Goal: Navigation & Orientation: Find specific page/section

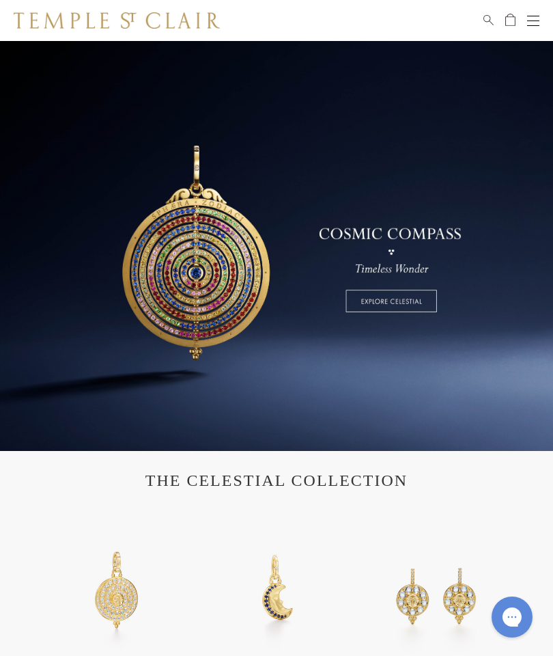
click at [535, 23] on button "Open navigation" at bounding box center [533, 20] width 12 height 16
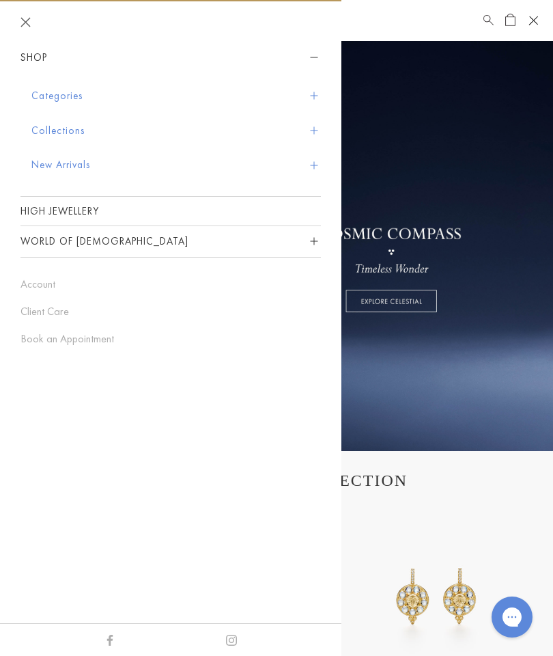
click at [150, 242] on button "World of [DEMOGRAPHIC_DATA]" at bounding box center [170, 241] width 300 height 31
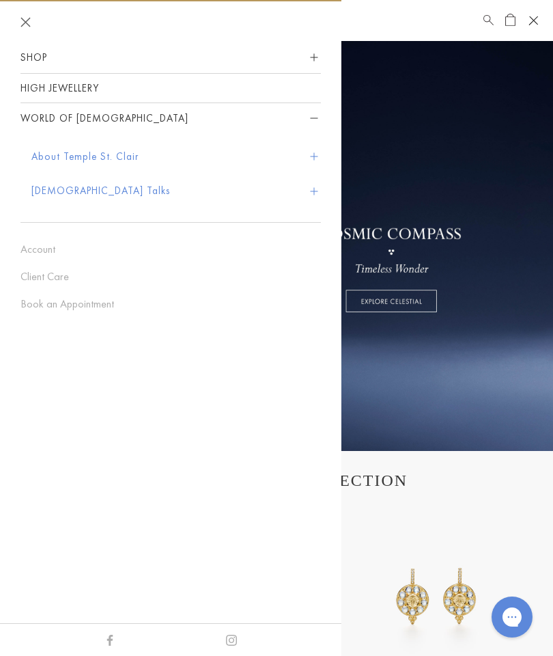
click at [136, 150] on button "About Temple St. Clair" at bounding box center [176, 156] width 290 height 35
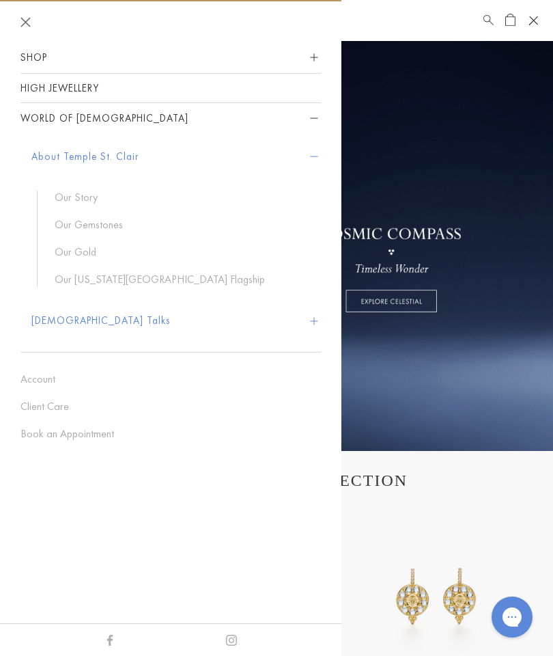
click at [464, 411] on link at bounding box center [276, 246] width 553 height 410
click at [463, 497] on section "THE CELESTIAL COLLECTION 18K Small Lunar Glow Pendant 18K Blue Sapphire Crescen…" at bounding box center [276, 627] width 553 height 352
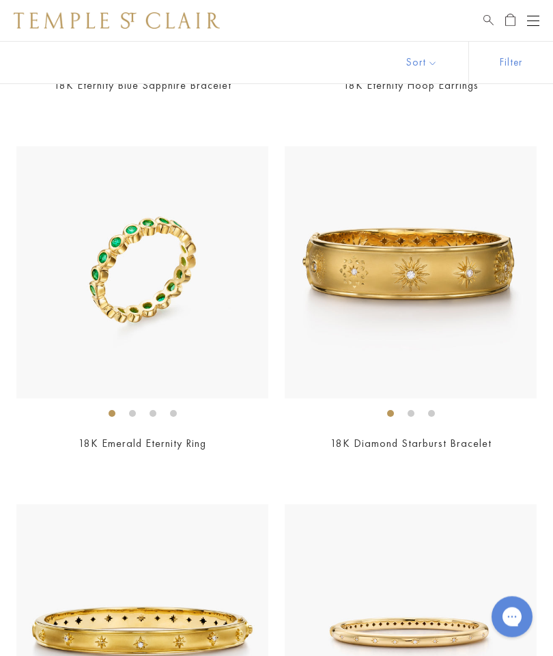
scroll to position [8439, 0]
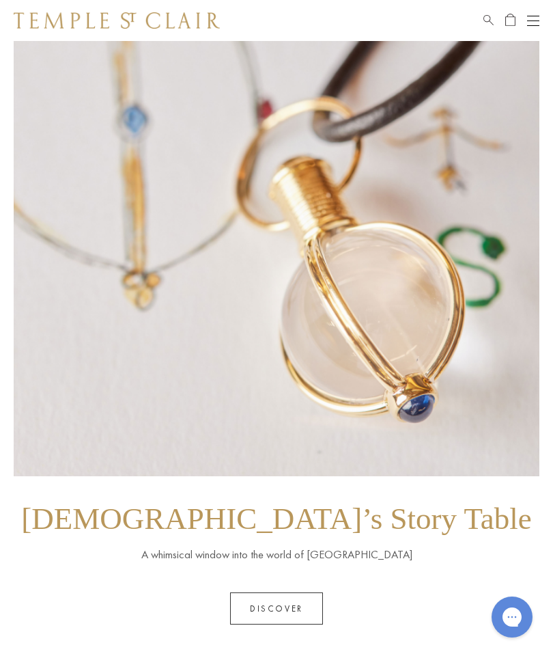
scroll to position [1418, 0]
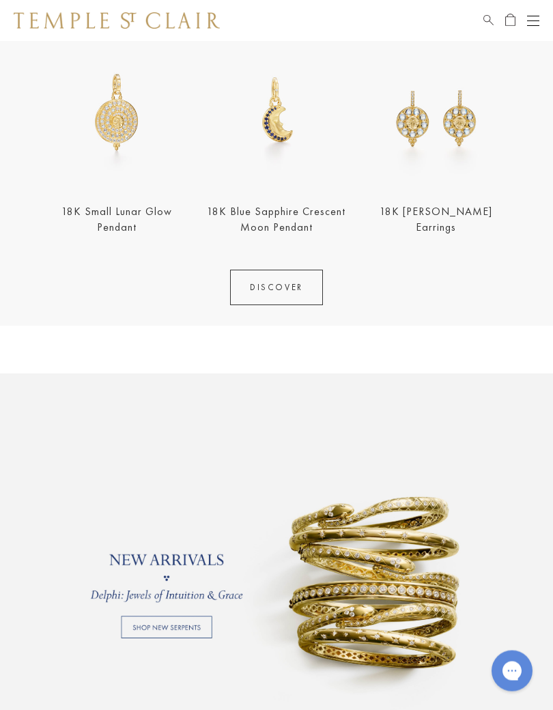
scroll to position [500, 0]
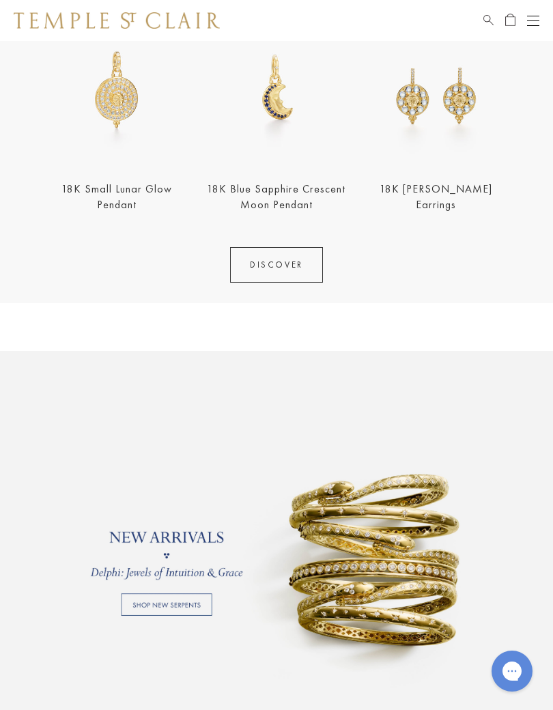
click at [275, 260] on link "DISCOVER" at bounding box center [276, 265] width 93 height 36
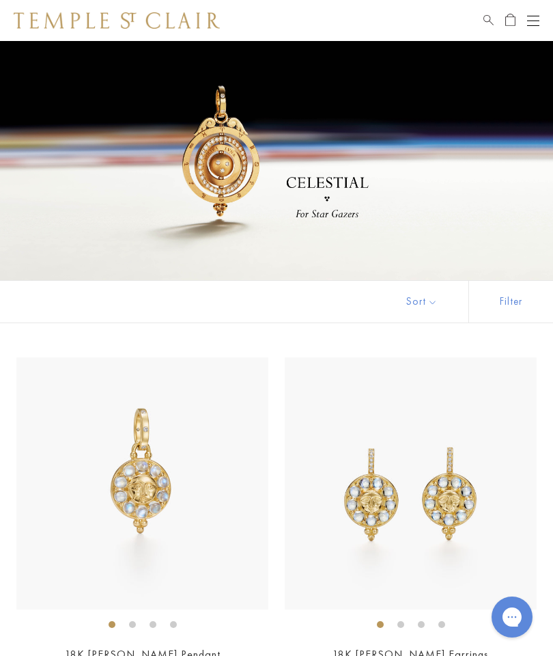
click at [535, 18] on button "Open navigation" at bounding box center [533, 20] width 12 height 16
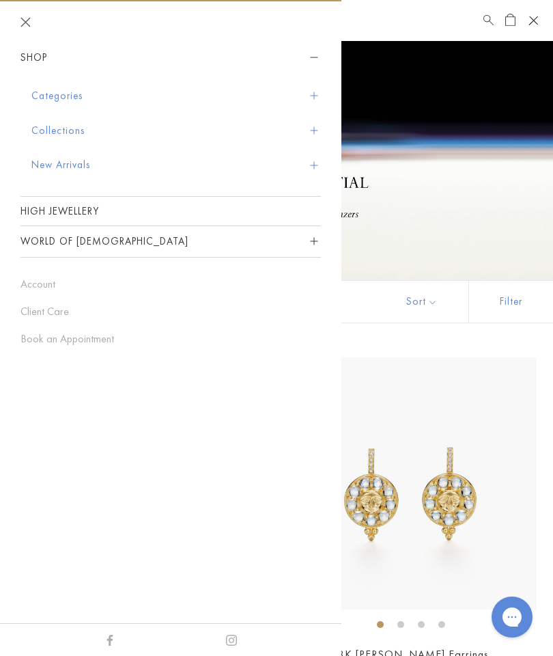
click at [157, 210] on link "High Jewellery" at bounding box center [170, 211] width 300 height 29
click at [96, 128] on button "Collections" at bounding box center [176, 130] width 290 height 35
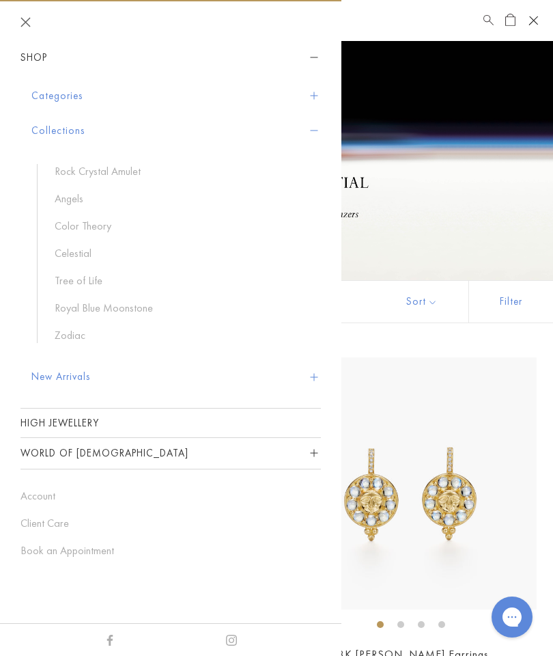
click at [81, 257] on link "Celestial" at bounding box center [181, 253] width 253 height 15
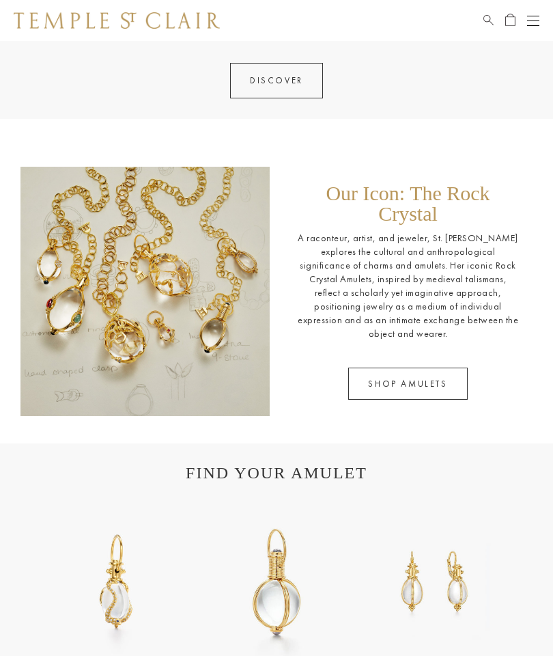
scroll to position [1461, 0]
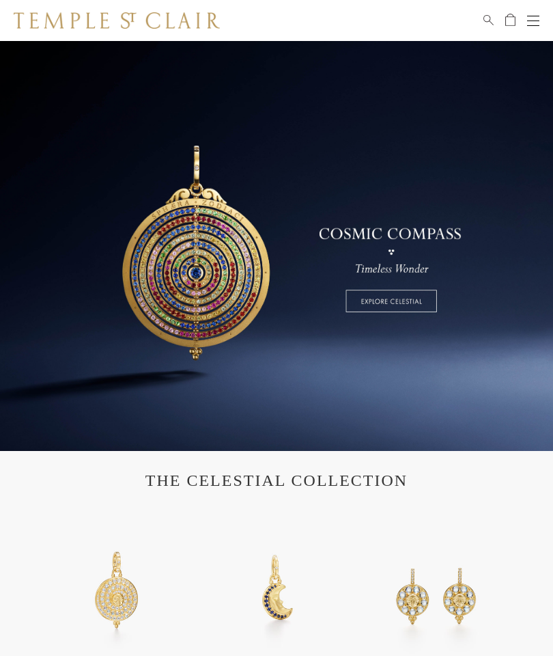
click at [531, 16] on button "Open navigation" at bounding box center [533, 20] width 12 height 16
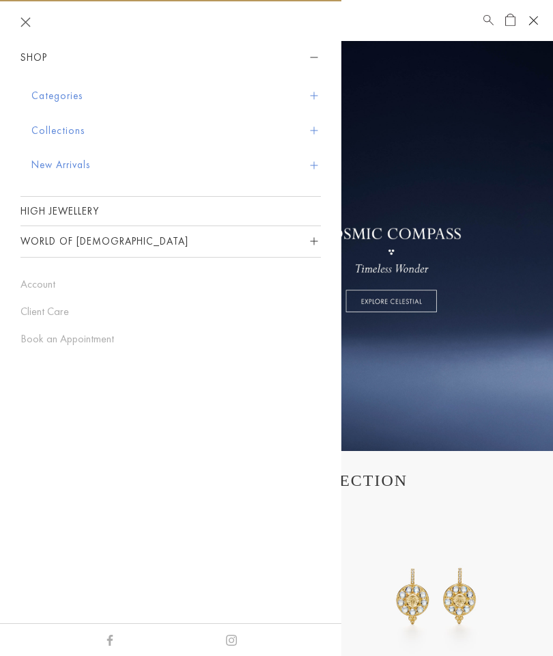
click at [83, 126] on button "Collections" at bounding box center [176, 130] width 290 height 35
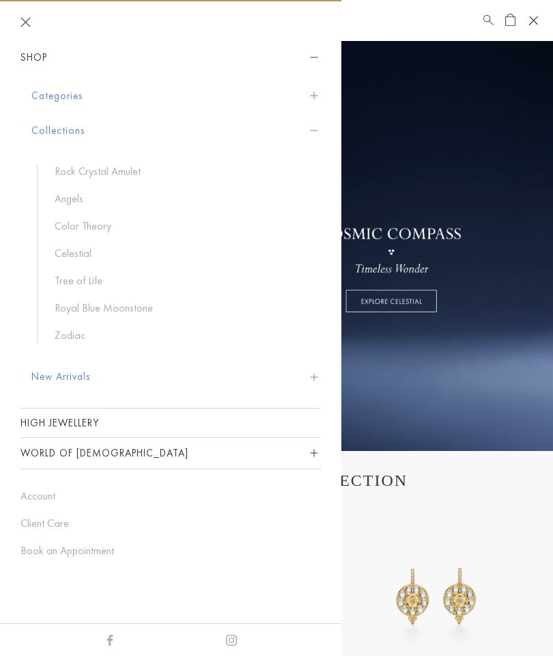
click at [76, 277] on link "Tree of Life" at bounding box center [181, 280] width 253 height 15
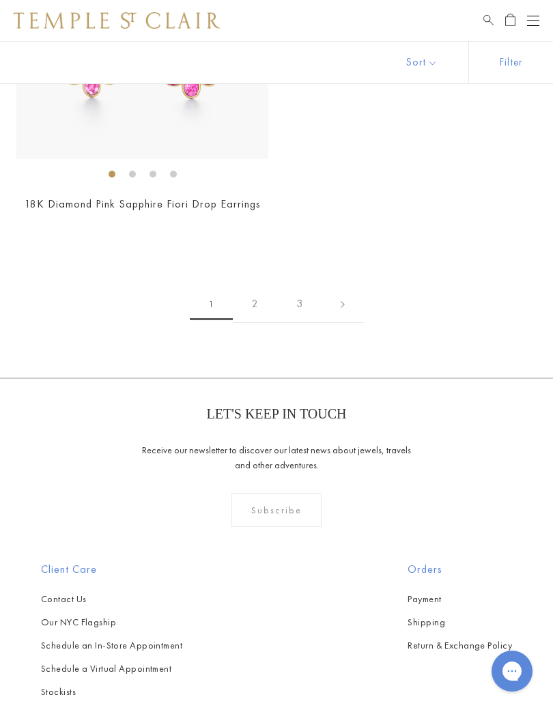
scroll to position [11551, 0]
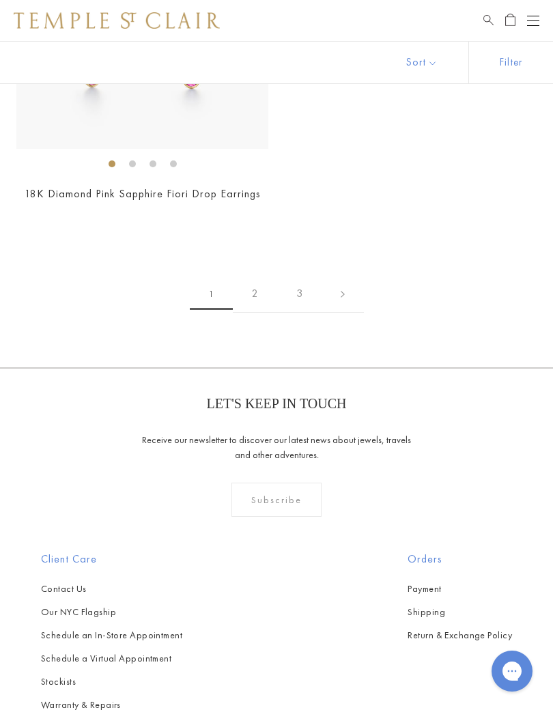
click at [249, 275] on link "2" at bounding box center [255, 294] width 44 height 38
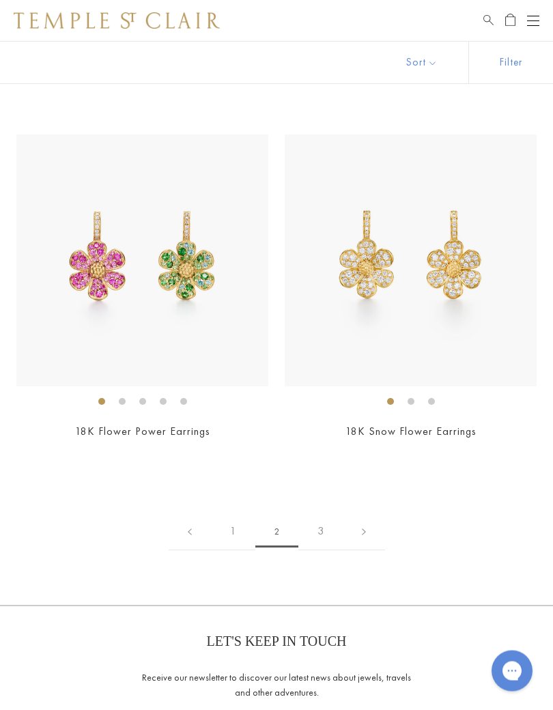
scroll to position [9166, 0]
click at [322, 513] on link "3" at bounding box center [320, 532] width 44 height 38
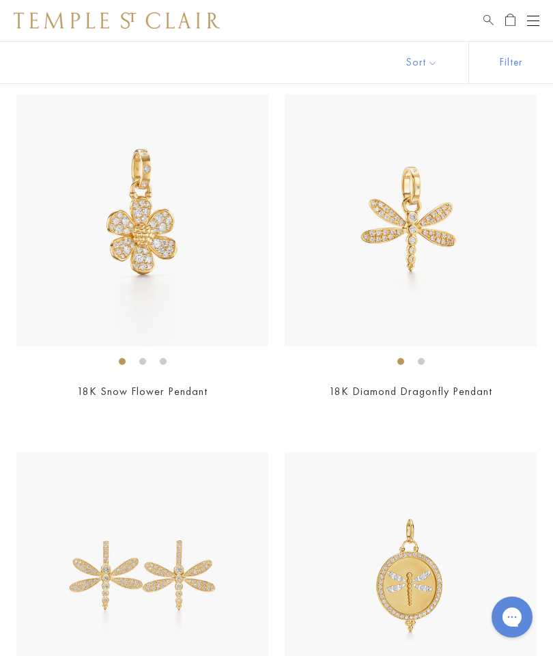
scroll to position [251, 0]
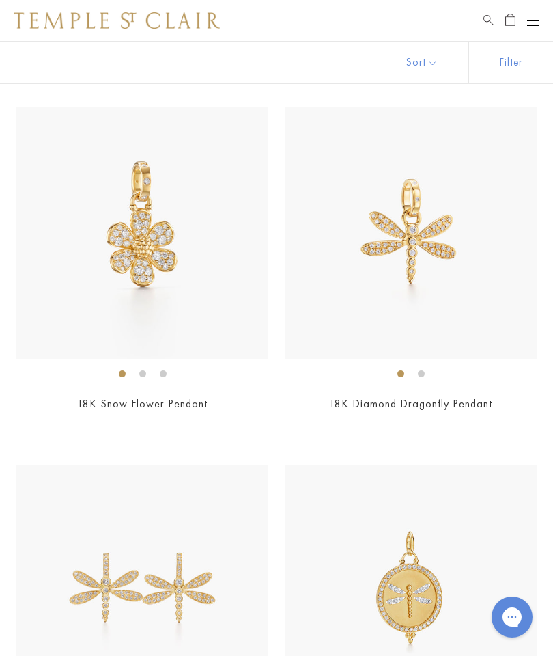
click at [186, 16] on img at bounding box center [117, 20] width 206 height 16
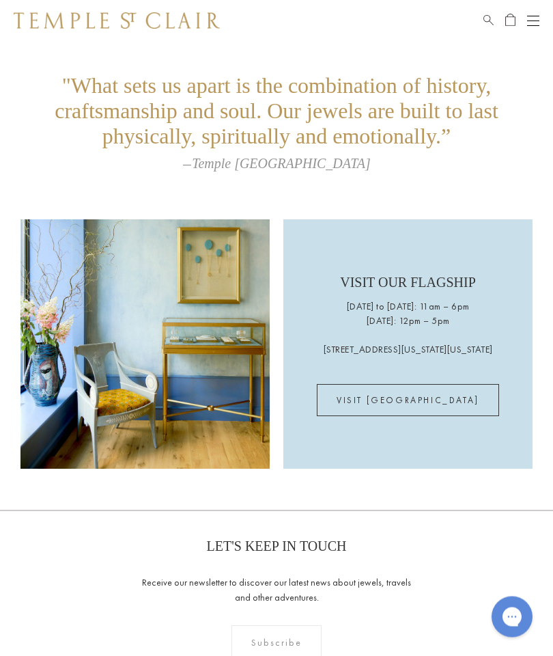
scroll to position [2199, 0]
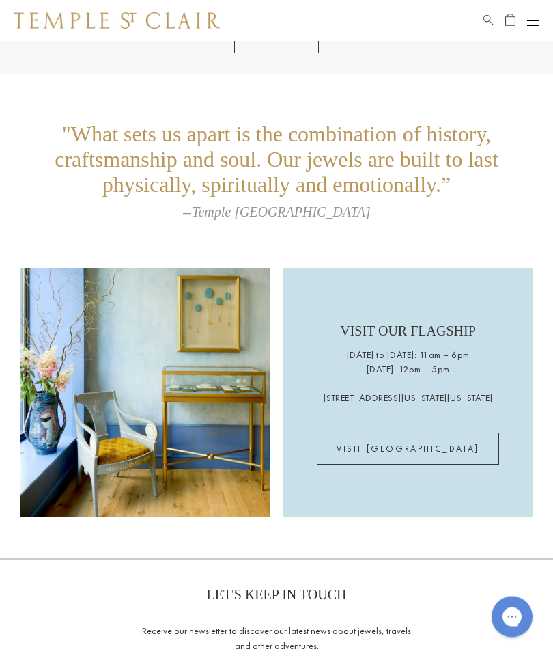
click at [177, 398] on img at bounding box center [144, 392] width 249 height 249
